Goal: Communication & Community: Answer question/provide support

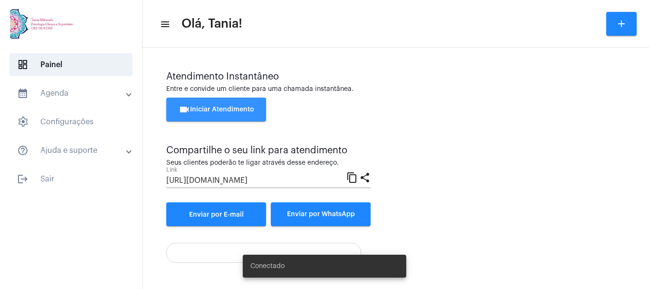
click at [208, 108] on span "videocam Iniciar Atendimento" at bounding box center [217, 109] width 76 height 7
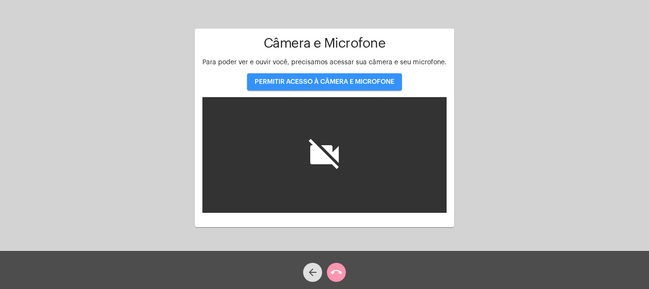
click at [314, 82] on span "PERMITIR ACESSO À CÂMERA E MICROFONE" at bounding box center [325, 81] width 140 height 7
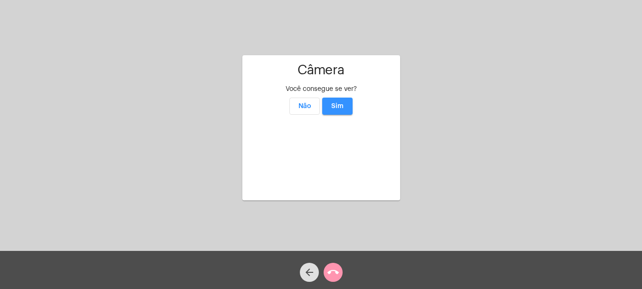
click at [336, 103] on span "Sim" at bounding box center [337, 106] width 12 height 7
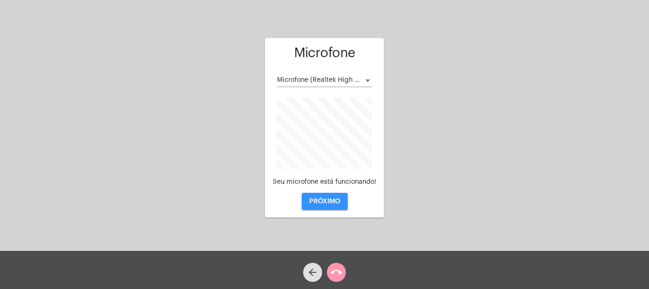
click at [324, 202] on span "PRÓXIMO" at bounding box center [324, 201] width 31 height 7
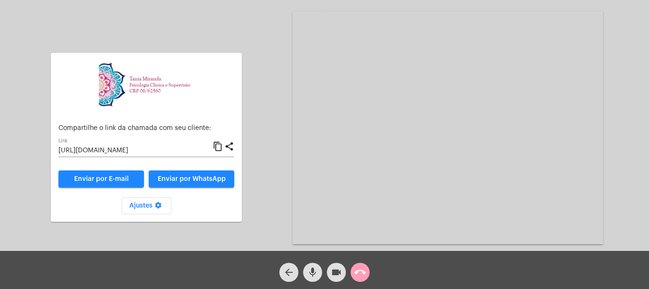
click at [363, 272] on mat-icon "call_end" at bounding box center [360, 271] width 11 height 11
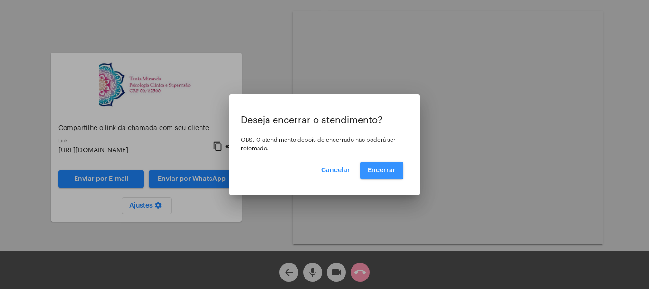
click at [382, 168] on span "Encerrar" at bounding box center [382, 170] width 28 height 7
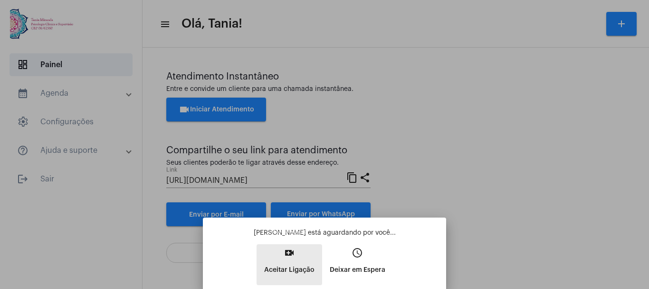
click at [293, 262] on p "Aceitar Ligação" at bounding box center [289, 269] width 50 height 17
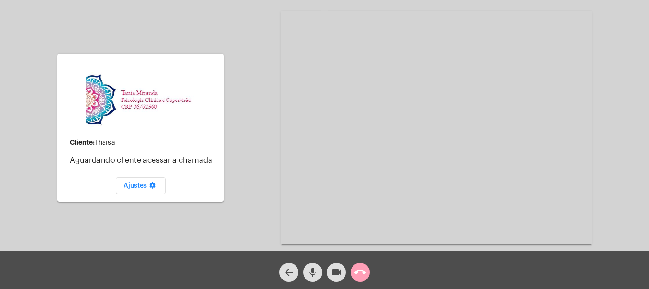
click at [361, 272] on mat-icon "call_end" at bounding box center [360, 271] width 11 height 11
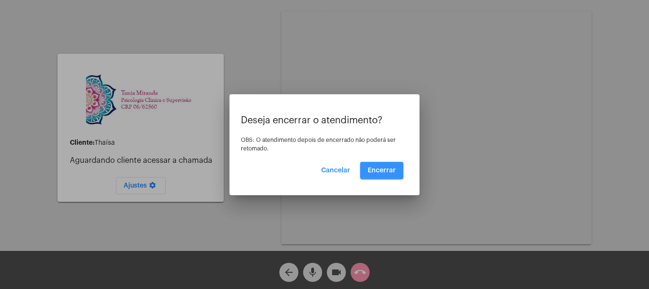
click at [384, 170] on span "Encerrar" at bounding box center [382, 170] width 28 height 7
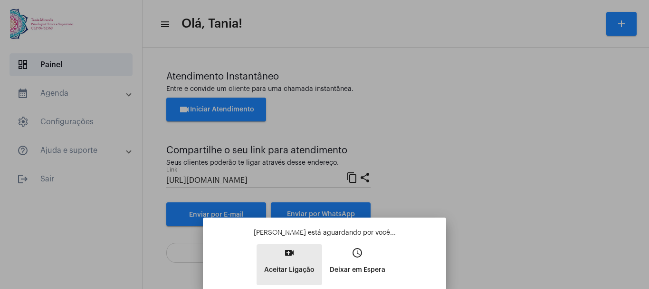
click at [289, 259] on button "video_call Aceitar Ligação" at bounding box center [290, 264] width 66 height 41
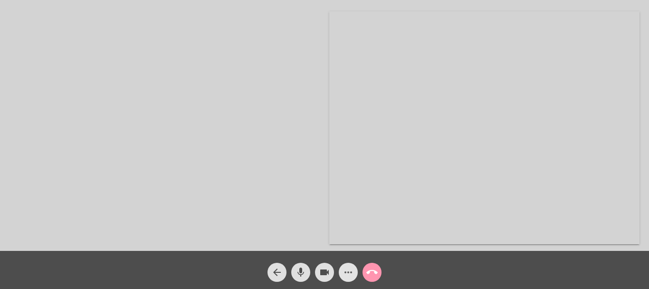
click at [349, 276] on mat-icon "more_horiz" at bounding box center [348, 271] width 11 height 11
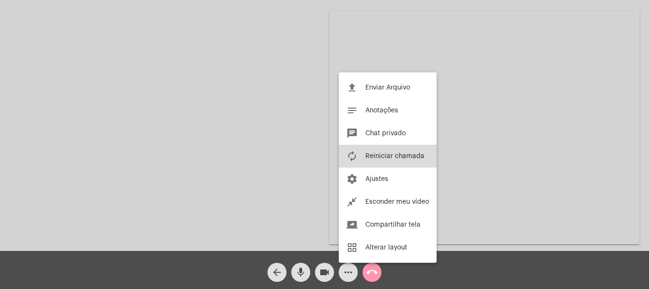
click at [403, 159] on button "autorenew Reiniciar chamada" at bounding box center [388, 156] width 98 height 23
